Goal: Book appointment/travel/reservation

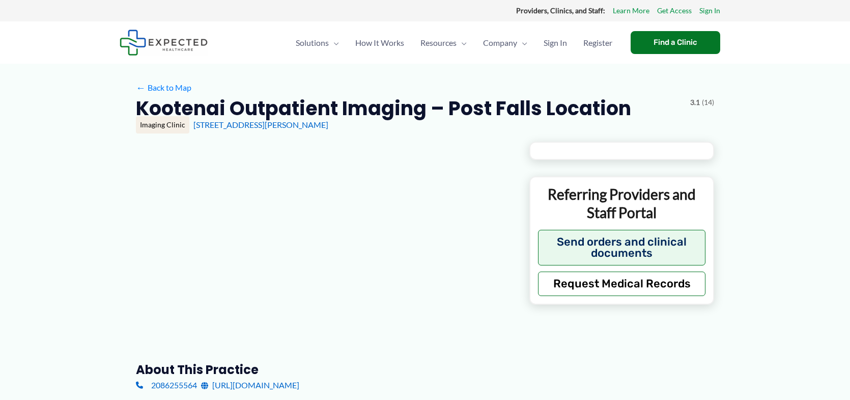
type input "**********"
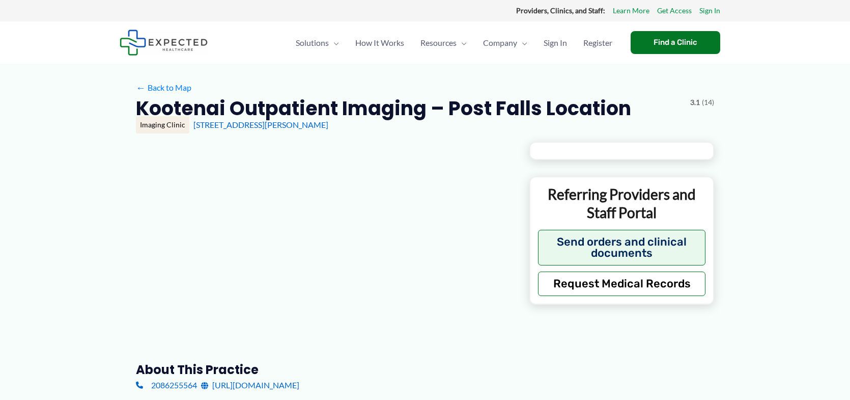
type input "**********"
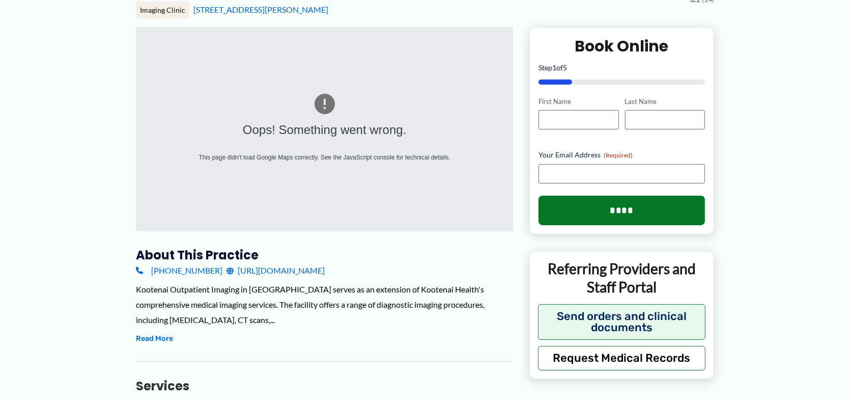
scroll to position [153, 0]
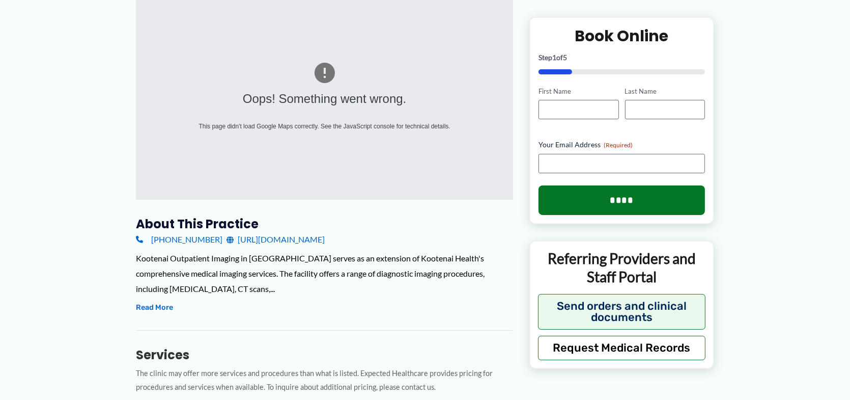
click at [280, 241] on link "[URL][DOMAIN_NAME]" at bounding box center [276, 239] width 98 height 15
